Goal: Task Accomplishment & Management: Use online tool/utility

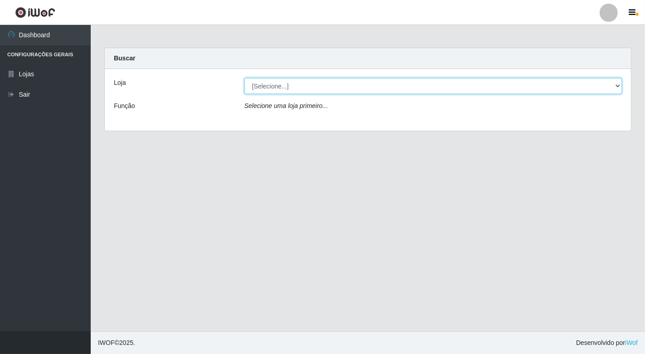
click at [324, 92] on select "[Selecione...] Nordestão - [GEOGRAPHIC_DATA]" at bounding box center [433, 86] width 378 height 16
select select "454"
click at [244, 78] on select "[Selecione...] Nordestão - [GEOGRAPHIC_DATA]" at bounding box center [433, 86] width 378 height 16
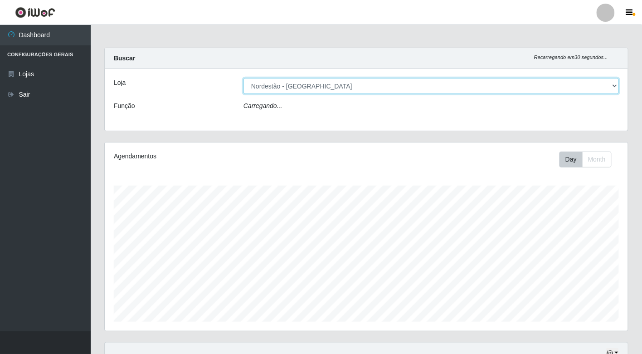
scroll to position [188, 523]
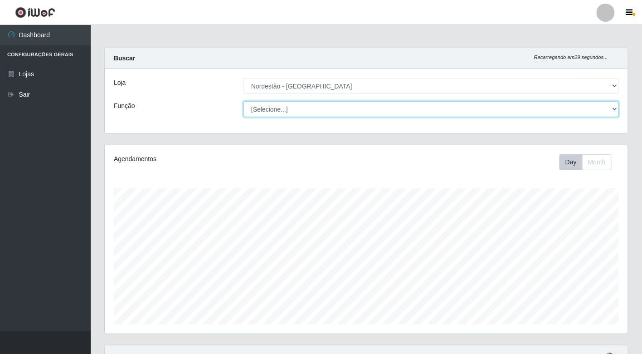
click at [307, 107] on select "[Selecione...] Balconista de Padaria Balconista de Padaria + Balconista de Pada…" at bounding box center [431, 109] width 375 height 16
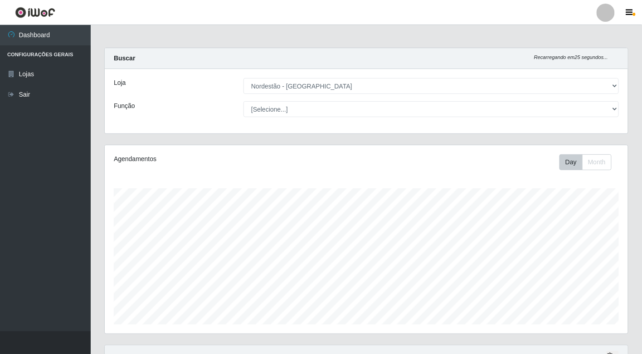
click at [221, 110] on div "Função" at bounding box center [172, 109] width 130 height 16
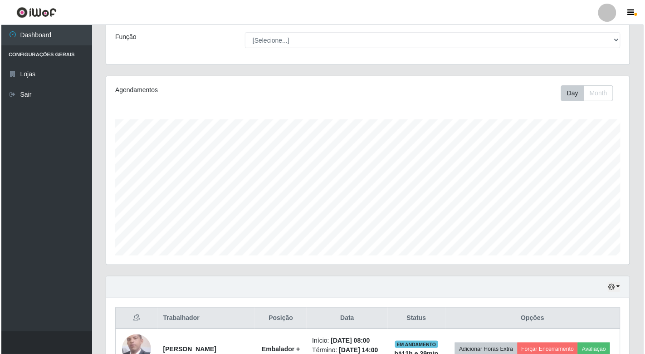
scroll to position [229, 0]
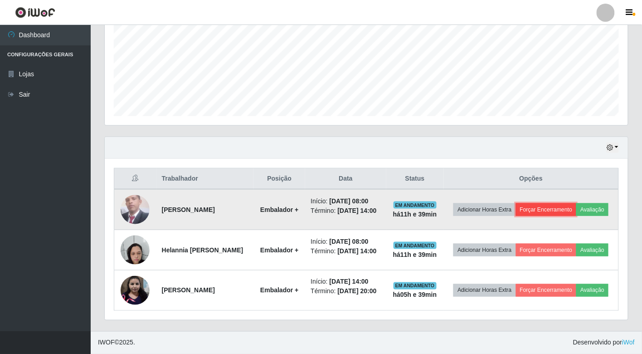
click at [577, 203] on button "Forçar Encerramento" at bounding box center [546, 209] width 61 height 13
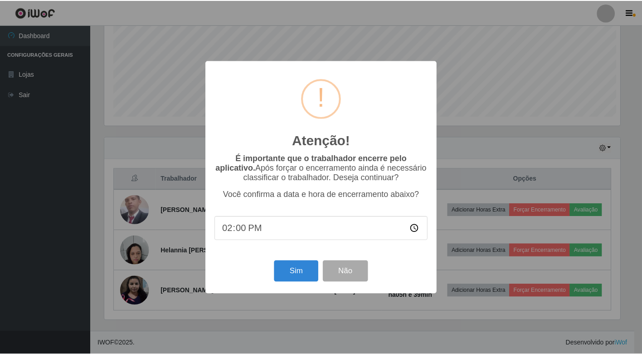
scroll to position [188, 518]
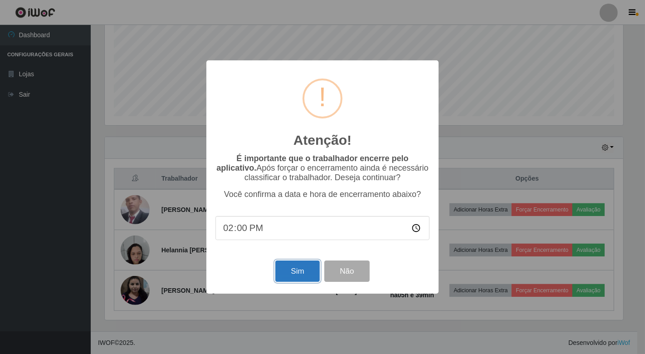
click at [298, 270] on button "Sim" at bounding box center [297, 270] width 44 height 21
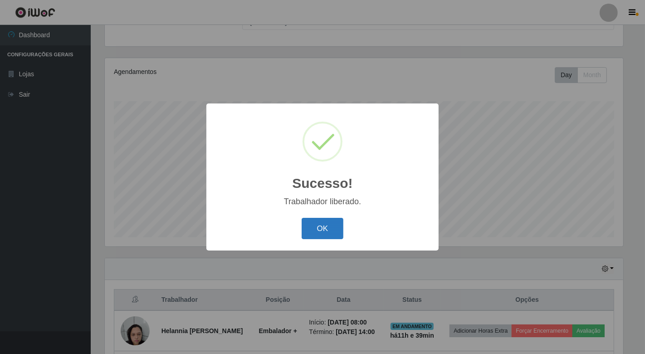
click at [329, 228] on button "OK" at bounding box center [323, 228] width 42 height 21
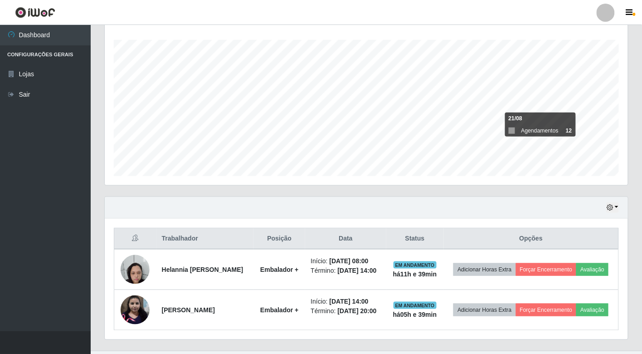
scroll to position [182, 0]
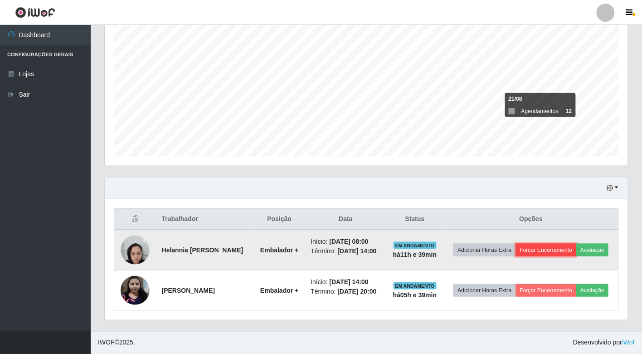
click at [577, 244] on button "Forçar Encerramento" at bounding box center [546, 250] width 61 height 13
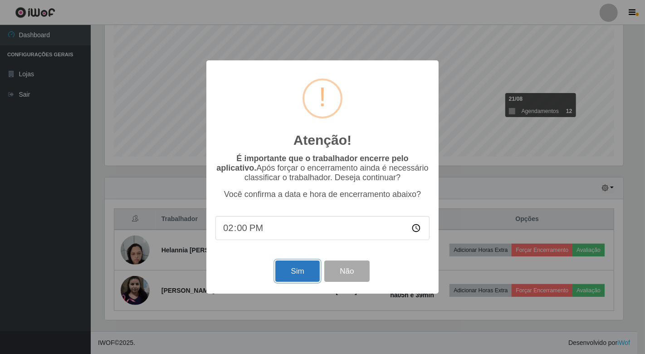
click at [301, 273] on button "Sim" at bounding box center [297, 270] width 44 height 21
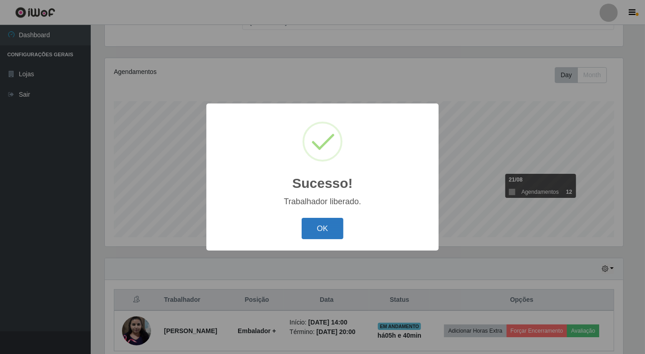
click at [336, 235] on button "OK" at bounding box center [323, 228] width 42 height 21
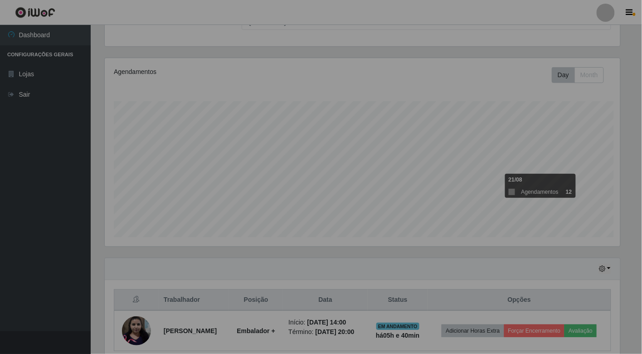
scroll to position [188, 523]
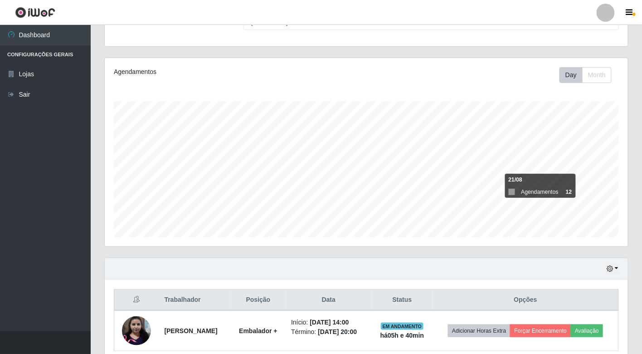
click at [620, 269] on div "Hoje 1 dia 3 dias 1 Semana Não encerrados" at bounding box center [366, 269] width 523 height 22
click at [609, 271] on icon "button" at bounding box center [610, 268] width 6 height 6
click at [580, 202] on button "1 dia" at bounding box center [582, 196] width 72 height 19
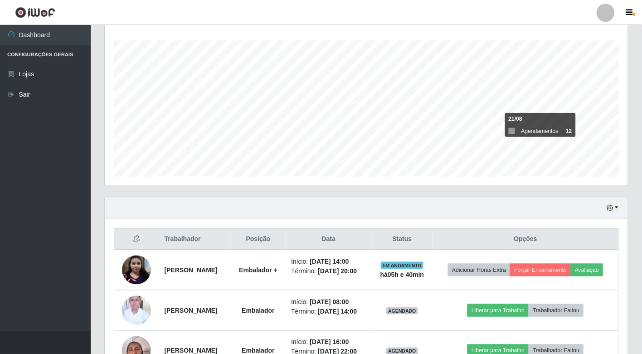
scroll to position [249, 0]
